Goal: Check status: Check status

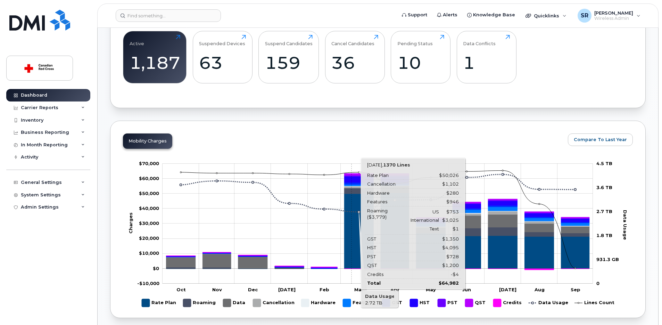
scroll to position [320, 0]
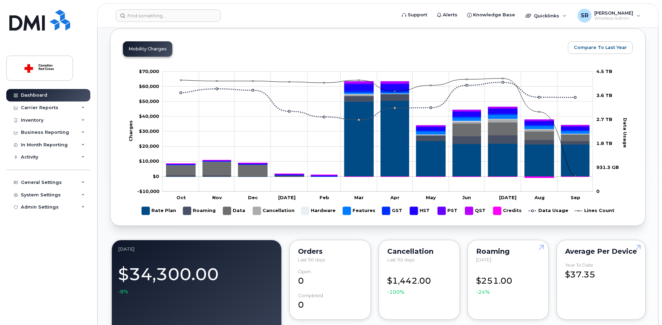
click at [199, 231] on div "September 2025 Billing Cycle Process Waiting for Bill Files details Approvals M…" at bounding box center [378, 271] width 536 height 1054
click at [185, 16] on input at bounding box center [168, 15] width 105 height 13
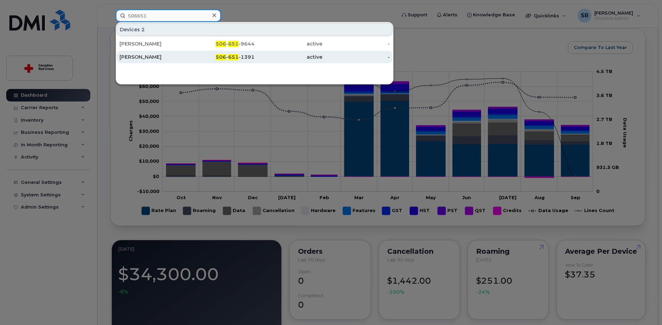
type input "506651"
click at [173, 58] on div "[PERSON_NAME]" at bounding box center [154, 57] width 68 height 7
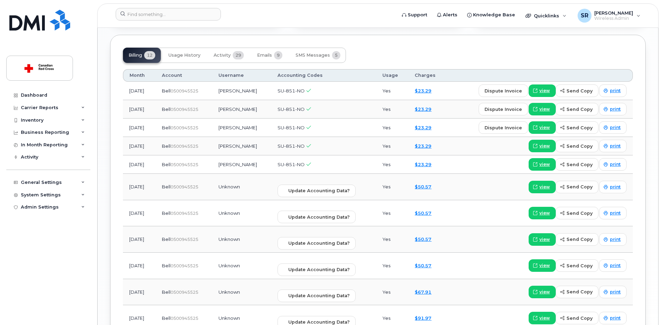
scroll to position [627, 0]
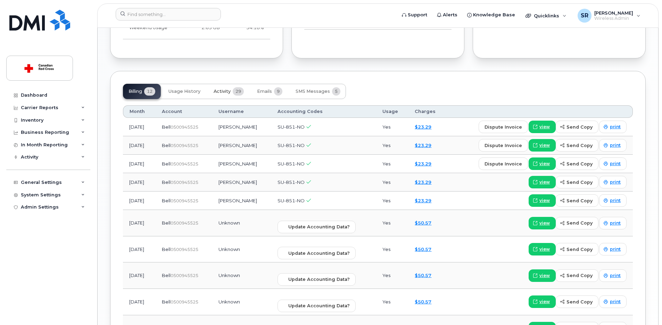
click at [232, 89] on button "Activity 29" at bounding box center [228, 91] width 41 height 15
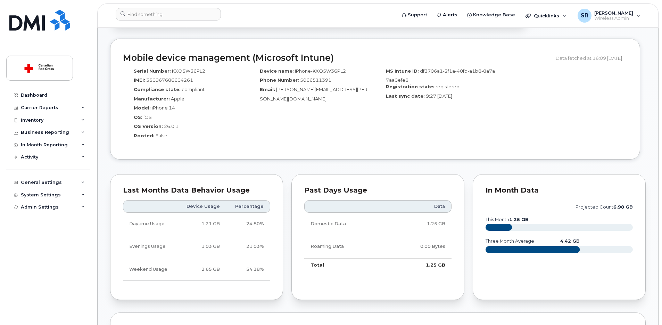
scroll to position [526, 0]
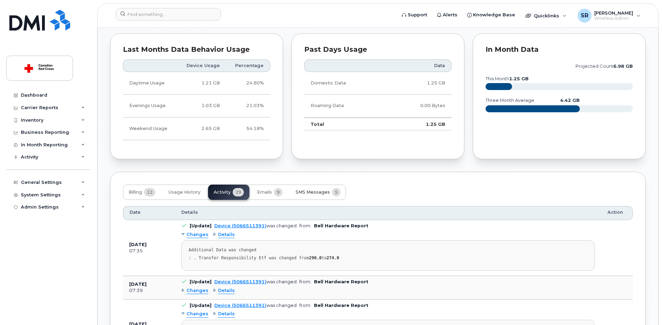
click at [339, 192] on span "5" at bounding box center [336, 192] width 8 height 8
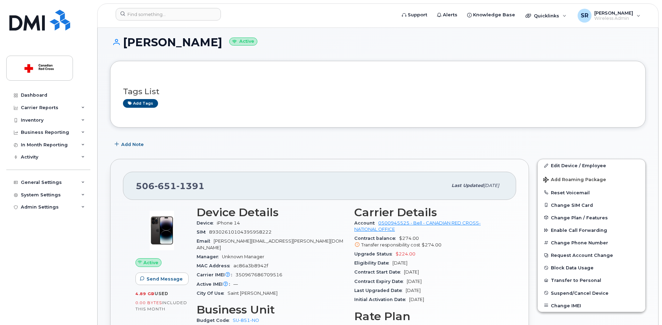
scroll to position [9, 0]
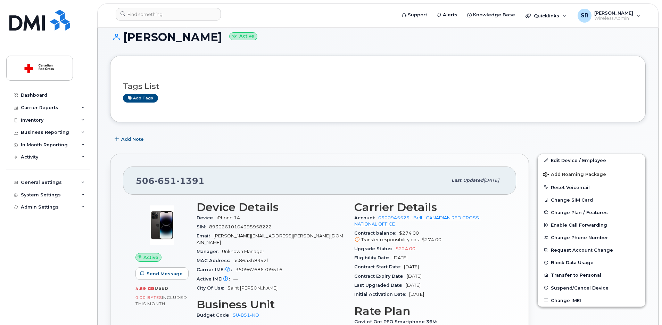
click at [411, 250] on span "$224.00" at bounding box center [406, 248] width 20 height 5
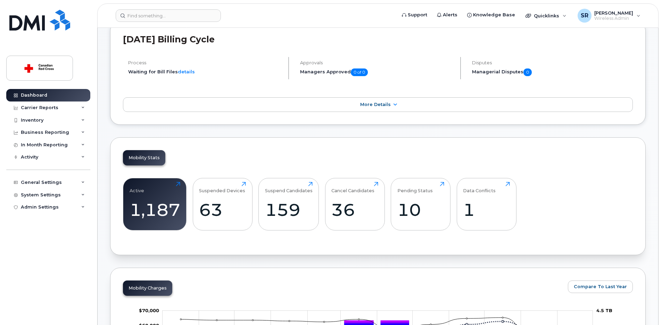
scroll to position [212, 0]
